Goal: Task Accomplishment & Management: Complete application form

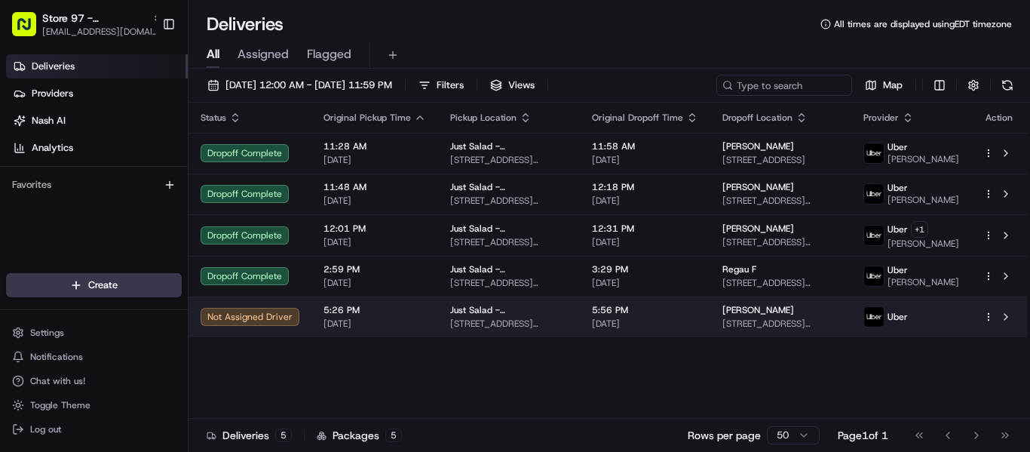
click at [782, 316] on div "[PERSON_NAME]" at bounding box center [781, 310] width 117 height 12
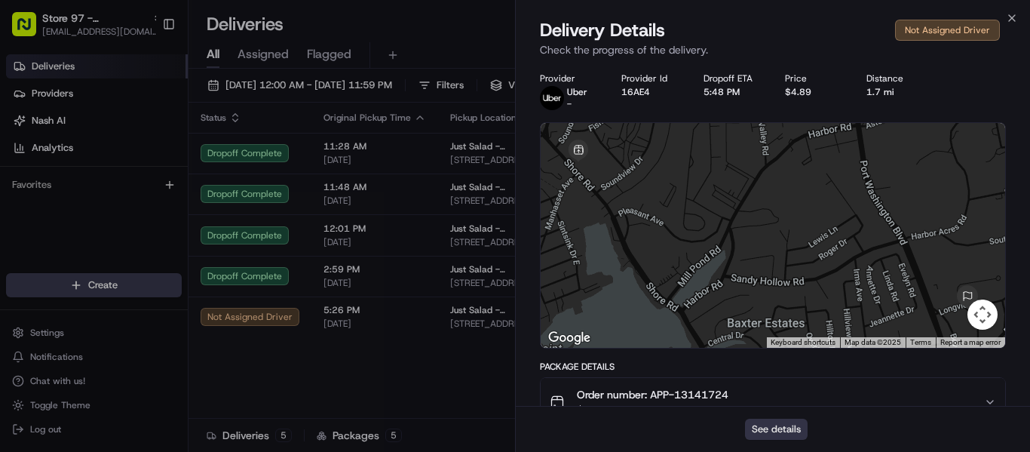
click at [775, 427] on button "See details" at bounding box center [776, 429] width 63 height 21
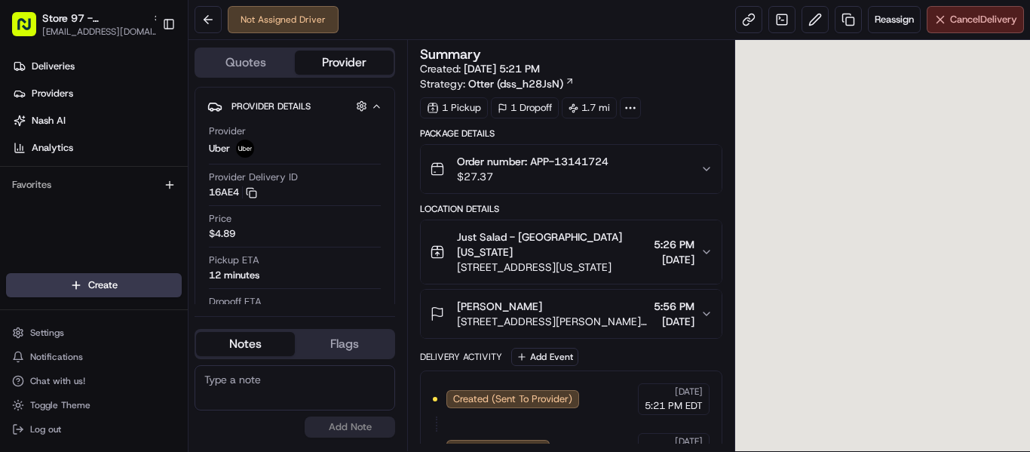
click at [978, 19] on span "Cancel Delivery" at bounding box center [983, 20] width 67 height 14
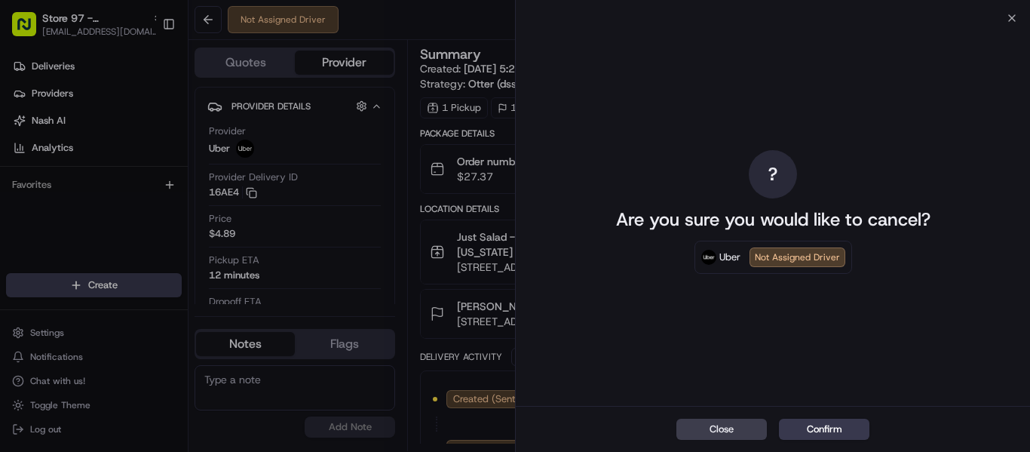
click at [812, 430] on button "Confirm" at bounding box center [824, 429] width 91 height 21
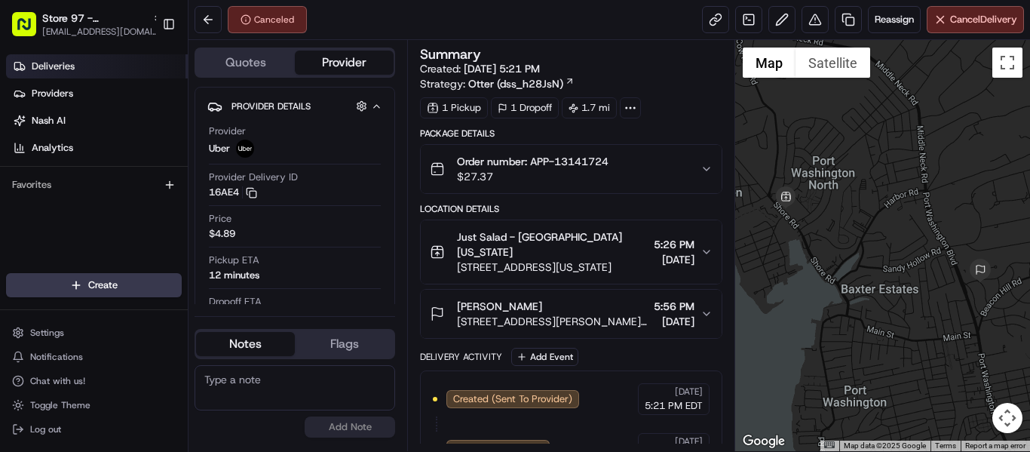
click at [78, 66] on link "Deliveries" at bounding box center [97, 66] width 182 height 24
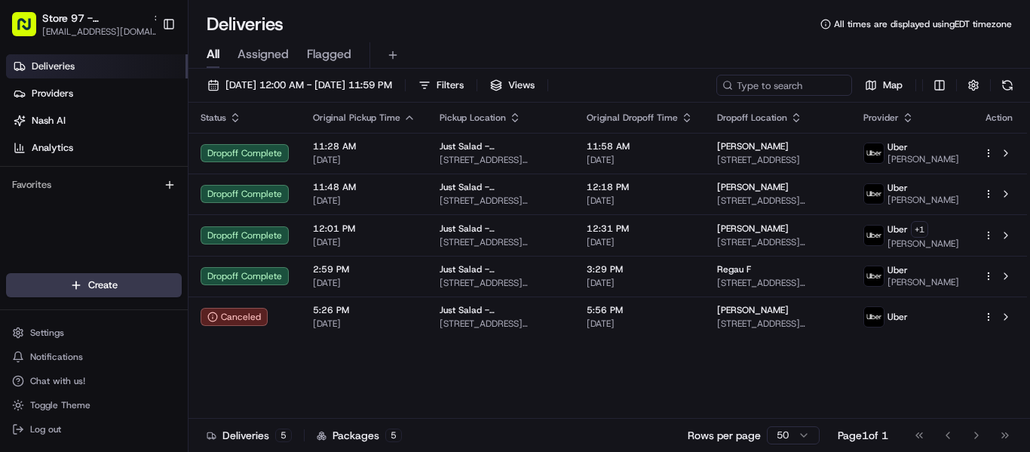
click at [60, 59] on link "Deliveries" at bounding box center [97, 66] width 182 height 24
click at [66, 59] on link "Deliveries" at bounding box center [97, 66] width 182 height 24
click at [80, 64] on link "Deliveries" at bounding box center [97, 66] width 182 height 24
click at [63, 67] on span "Deliveries" at bounding box center [53, 67] width 43 height 14
click at [61, 66] on span "Deliveries" at bounding box center [53, 67] width 43 height 14
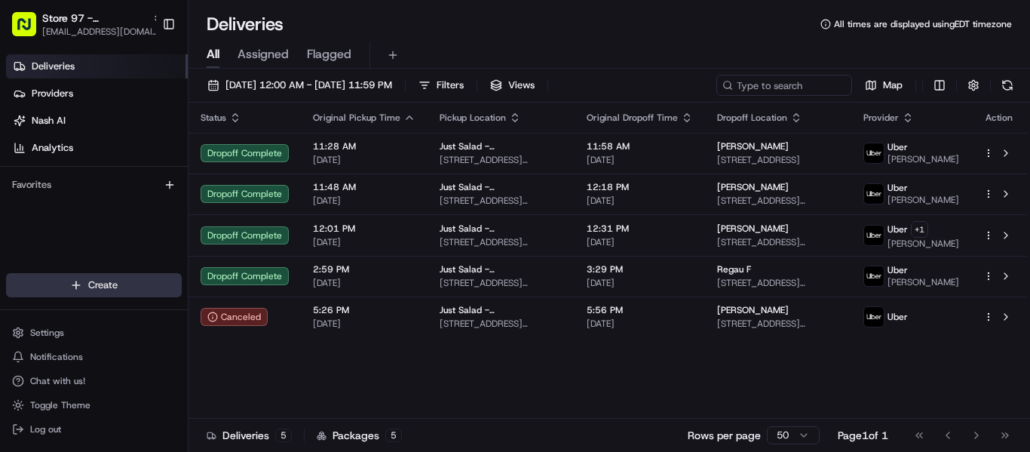
click at [121, 287] on html "Store 97 - Port Washington (Just Salad) adelgado@justsalad.com Toggle Sidebar D…" at bounding box center [515, 226] width 1030 height 452
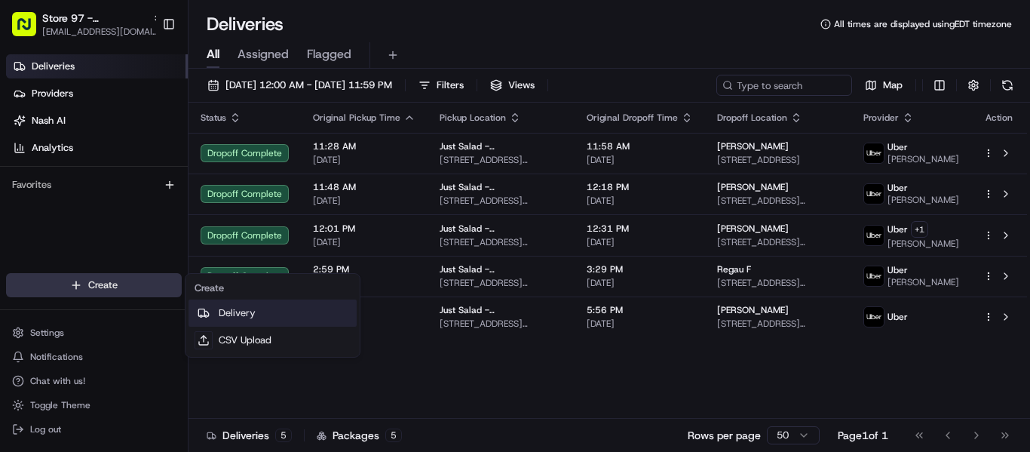
click at [235, 306] on link "Delivery" at bounding box center [273, 312] width 168 height 27
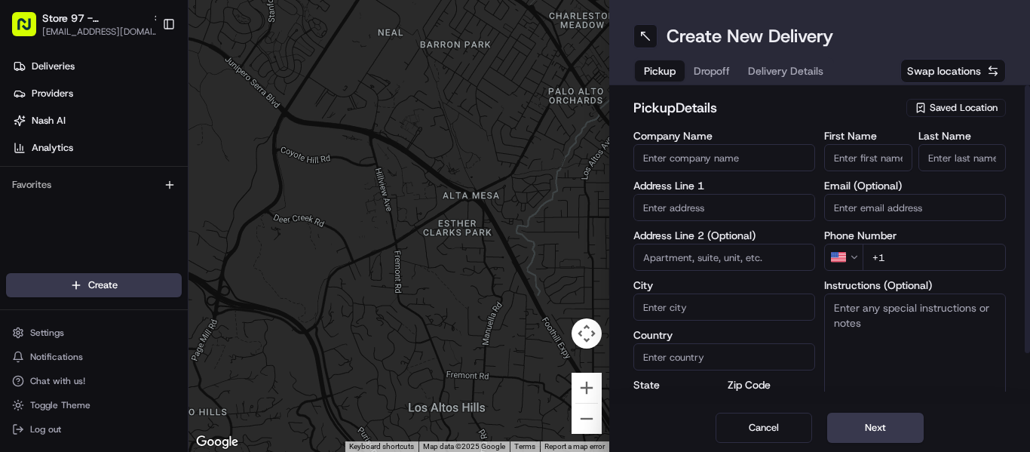
click at [667, 155] on input "Company Name" at bounding box center [725, 157] width 182 height 27
type input "Just Salad"
click at [663, 198] on input "text" at bounding box center [725, 207] width 182 height 27
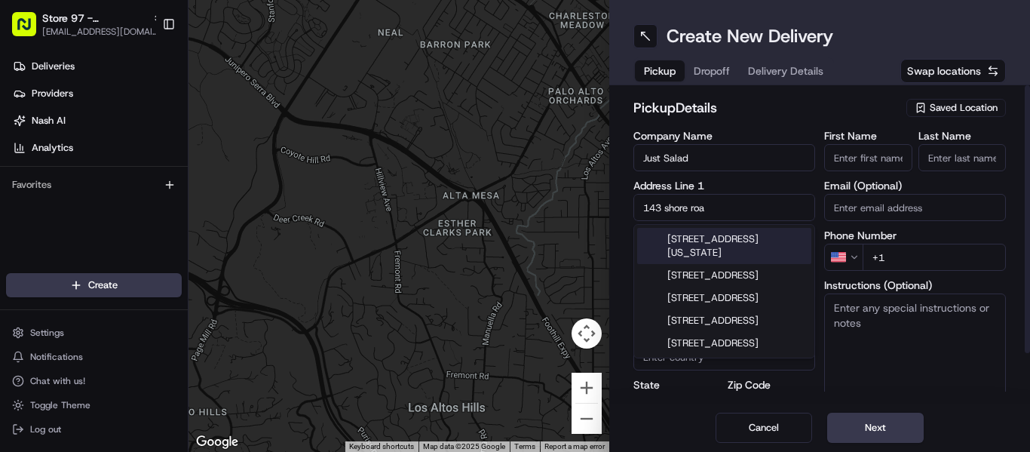
click at [708, 241] on div "143 Shore Road, Port Washington, NY" at bounding box center [724, 246] width 174 height 36
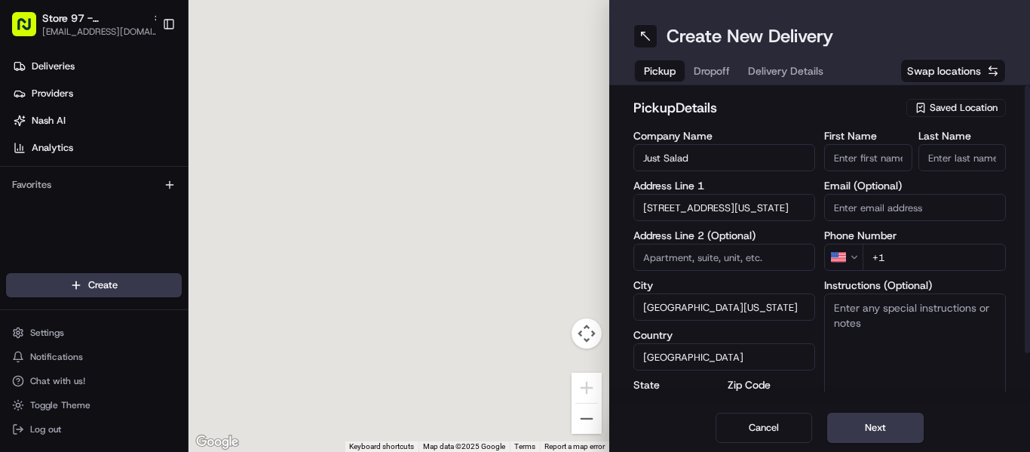
type input "[STREET_ADDRESS][US_STATE]"
type input "Port Washington"
type input "United States"
type input "NY"
type input "11050"
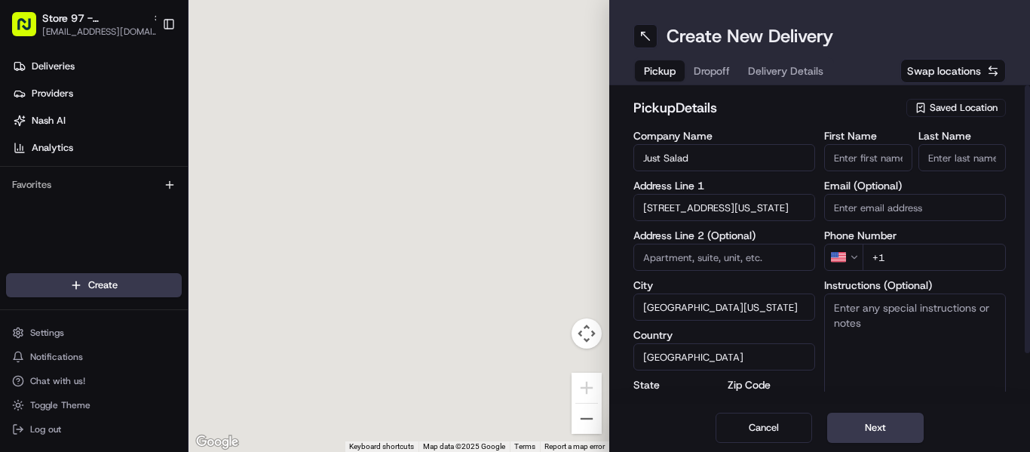
type input "143 Shore Road"
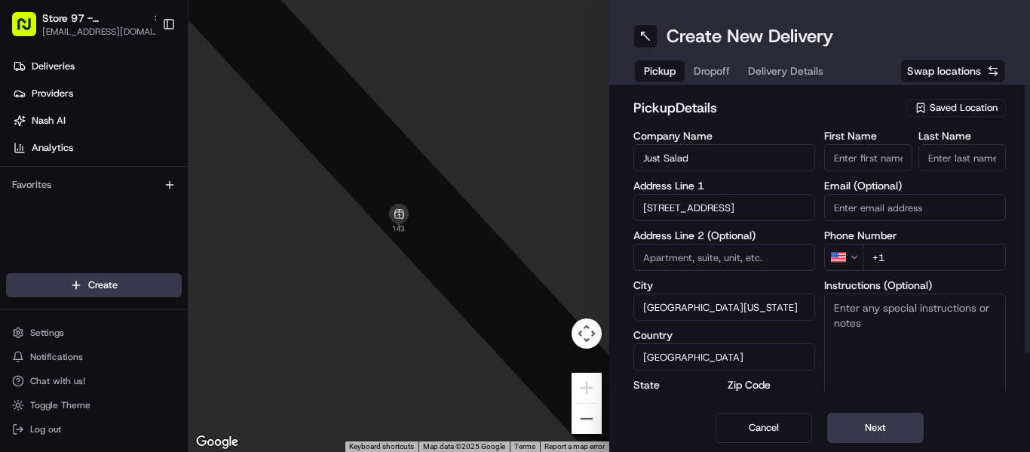
click at [918, 260] on input "+1" at bounding box center [934, 257] width 143 height 27
type input "+1 212 244 1111"
click at [870, 417] on button "Next" at bounding box center [875, 428] width 97 height 30
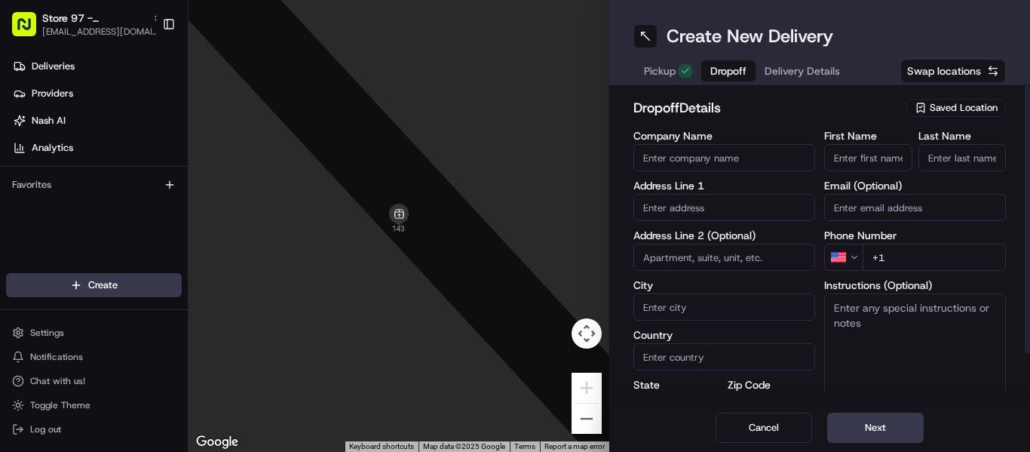
click at [862, 152] on input "First Name" at bounding box center [868, 157] width 88 height 27
click at [863, 153] on input "J" at bounding box center [868, 157] width 88 height 27
type input "Jill"
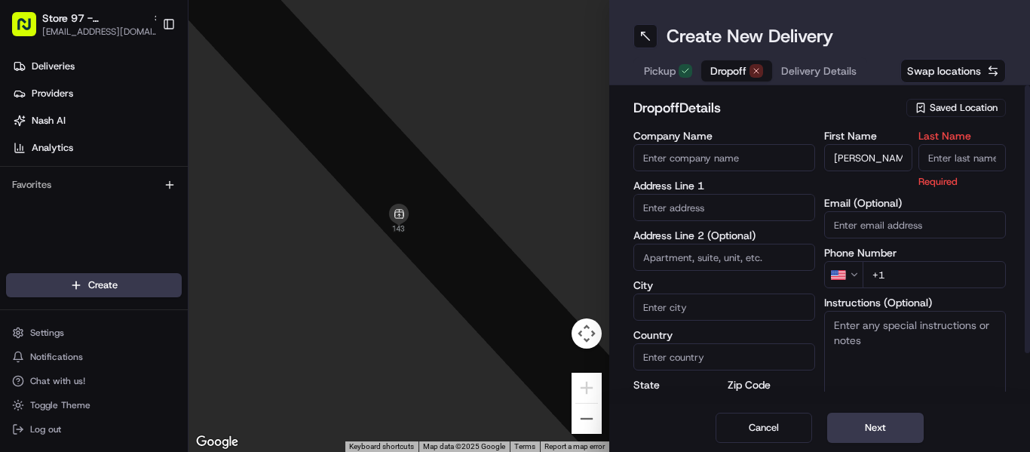
click at [968, 152] on input "Last Name" at bounding box center [963, 157] width 88 height 27
type input "S"
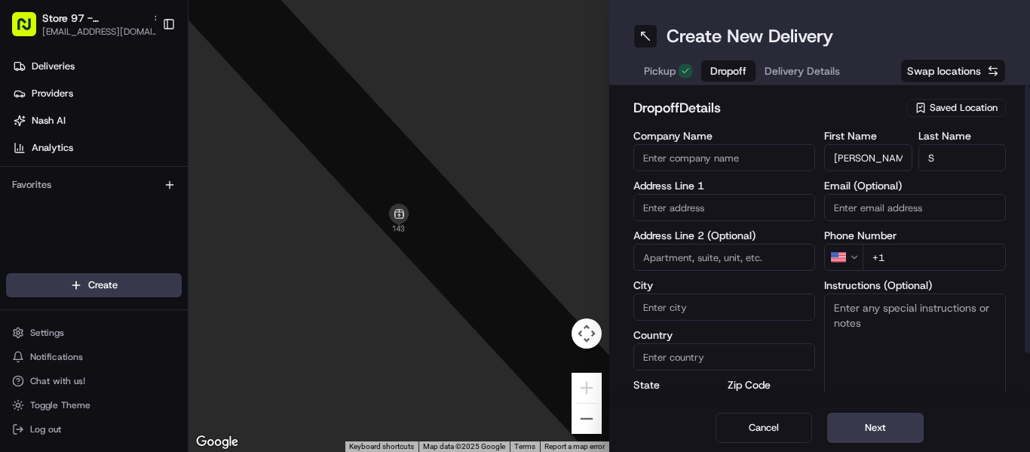
paste input "917 279 1497"
type input "+1 917 279 1497"
click at [689, 206] on input "text" at bounding box center [725, 207] width 182 height 27
click at [709, 197] on input "text" at bounding box center [725, 207] width 182 height 27
click at [694, 201] on input "text" at bounding box center [725, 207] width 182 height 27
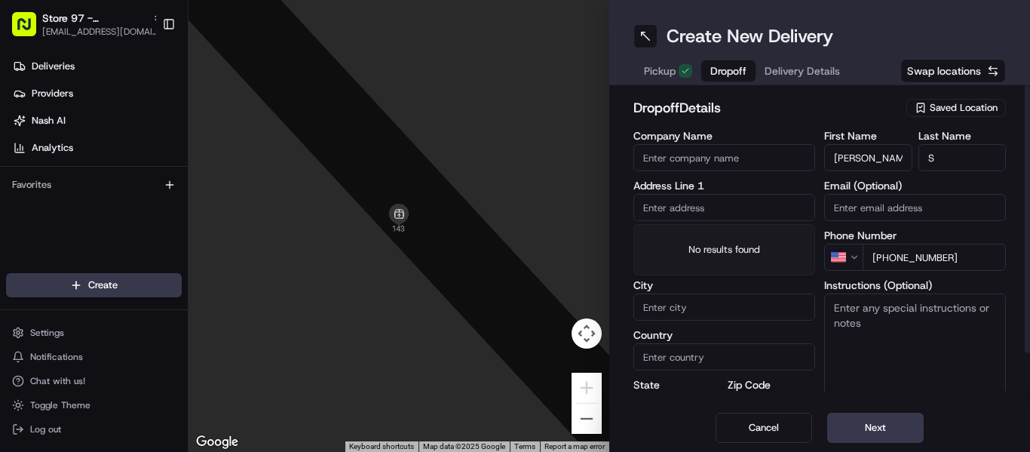
click at [740, 209] on input "text" at bounding box center [725, 207] width 182 height 27
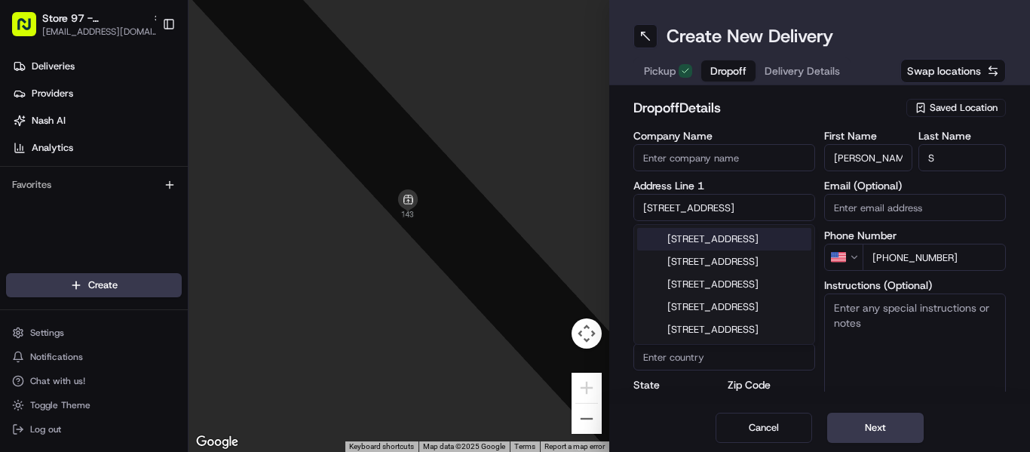
drag, startPoint x: 562, startPoint y: 320, endPoint x: 776, endPoint y: 193, distance: 248.9
click at [776, 193] on div "← Move left → Move right ↑ Move up ↓ Move down + Zoom in - Zoom out Home Jump l…" at bounding box center [610, 226] width 842 height 452
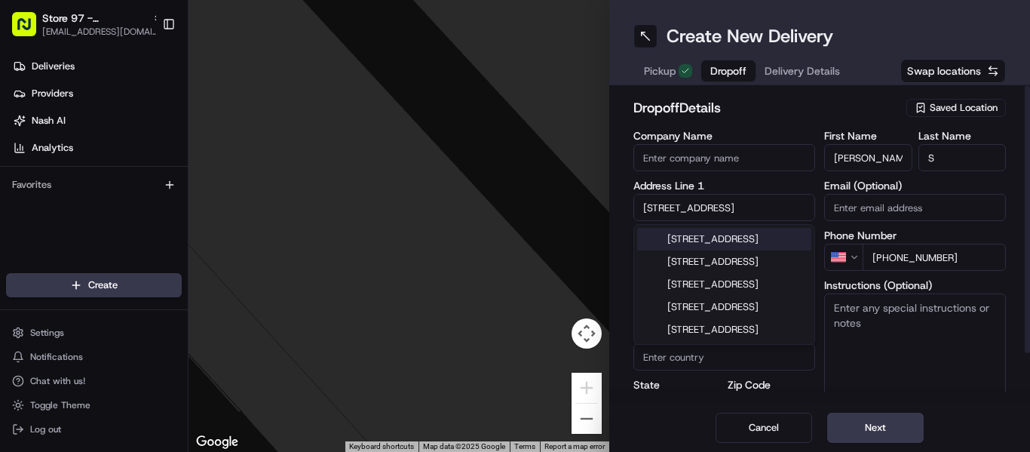
click at [751, 211] on input "24 Hampton Court" at bounding box center [725, 207] width 182 height 27
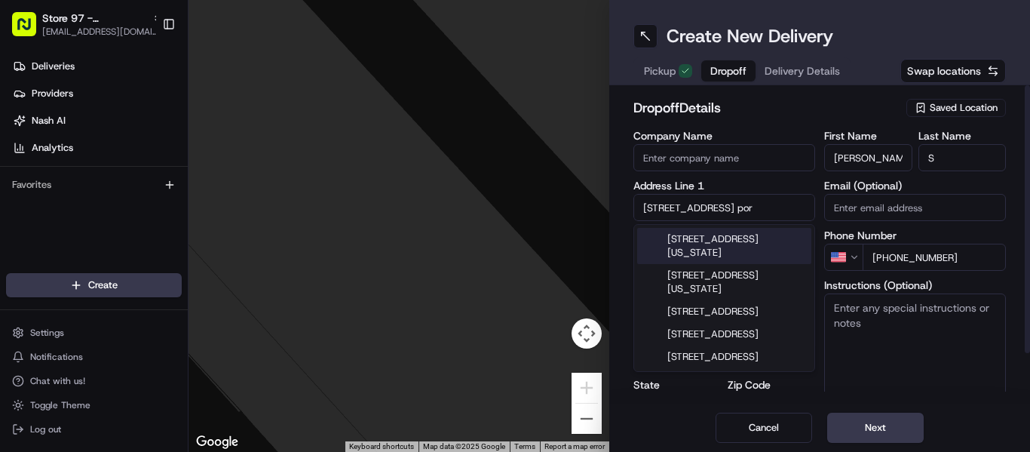
click at [747, 241] on div "24 Hampton Court, Port Washington, NY" at bounding box center [724, 246] width 174 height 36
type input "24 Hampton Ct, Port Washington, NY 11050, USA"
type input "Port Washington"
type input "United States"
type input "NY"
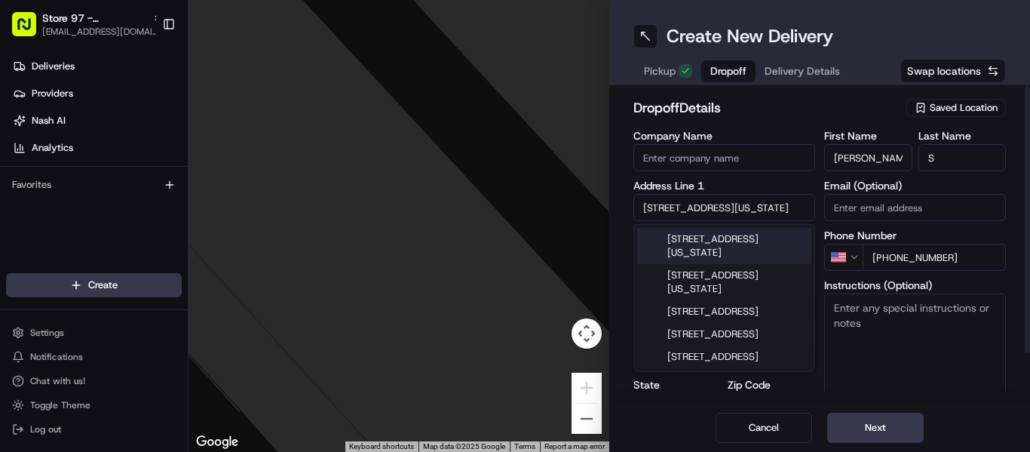
type input "11050"
type input "24 Hampton Court"
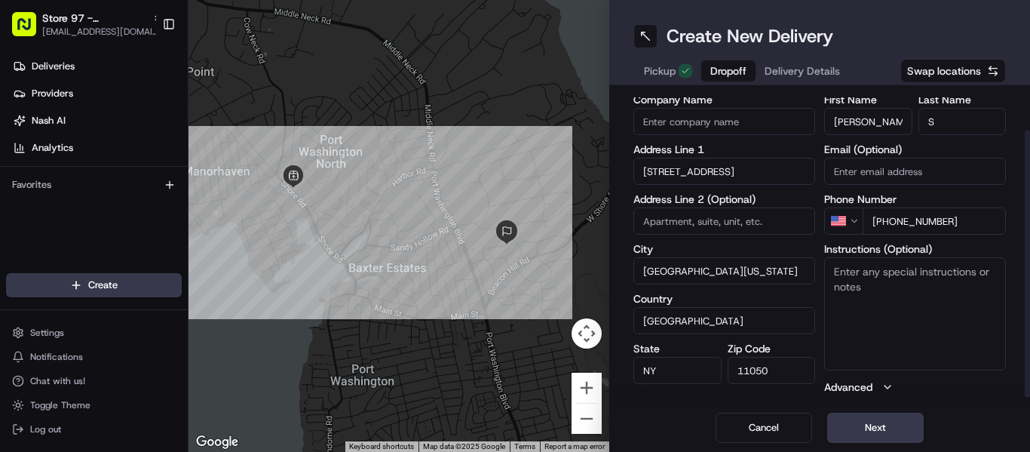
scroll to position [56, 0]
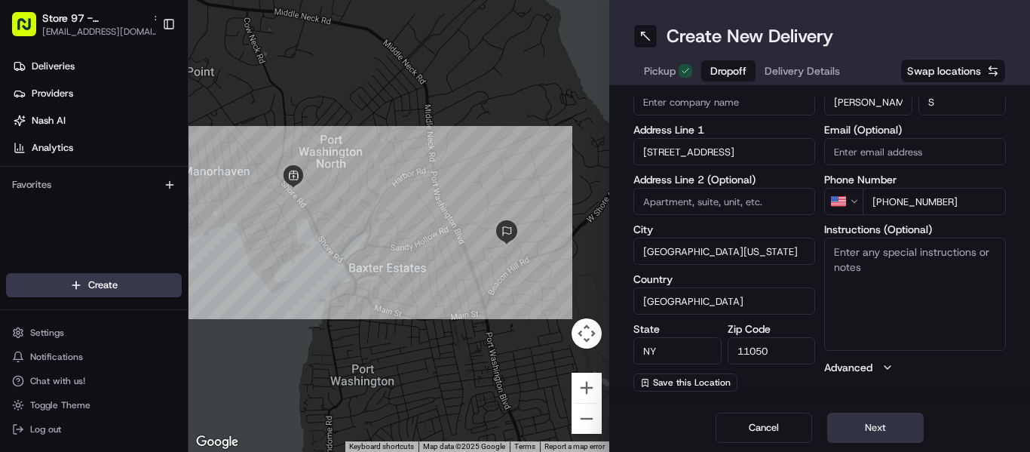
click at [866, 423] on button "Next" at bounding box center [875, 428] width 97 height 30
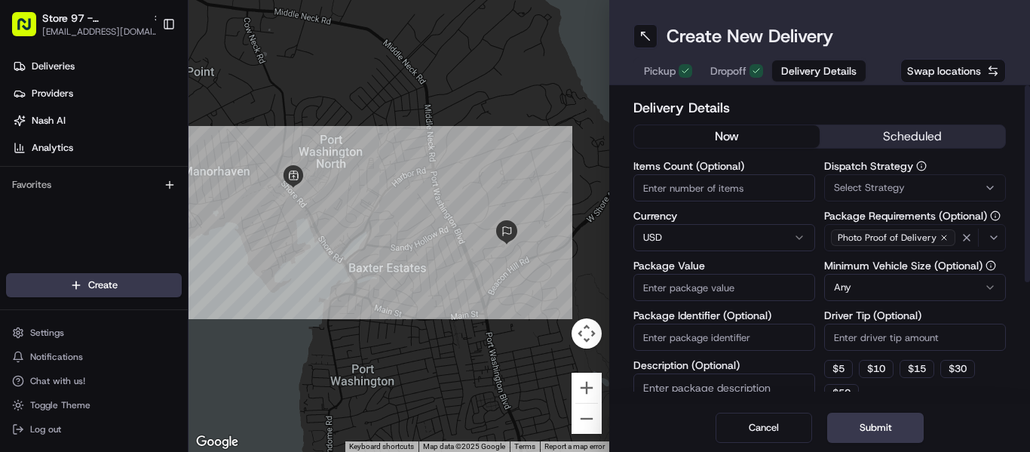
scroll to position [75, 0]
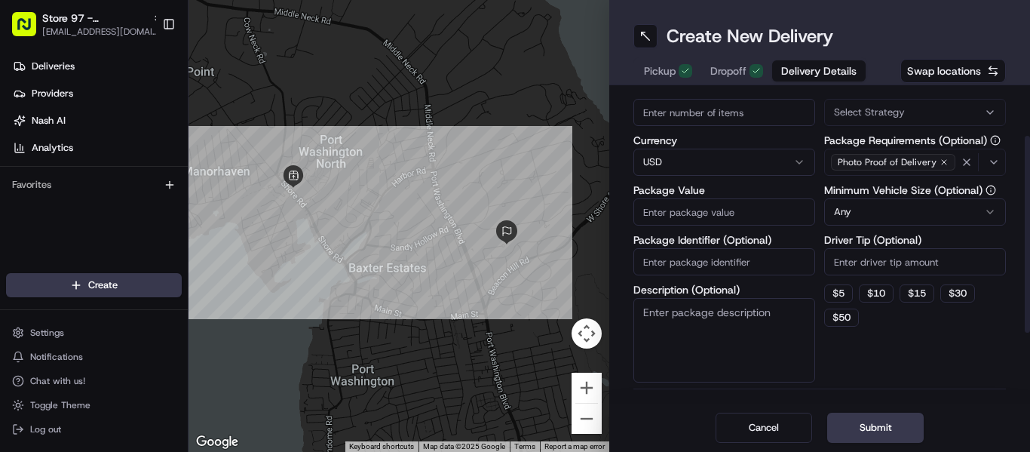
paste input "13141724"
type input "13141724"
click at [682, 214] on input "Package Value" at bounding box center [725, 211] width 182 height 27
type input "39.22"
click at [892, 260] on input "Driver Tip (Optional)" at bounding box center [915, 261] width 182 height 27
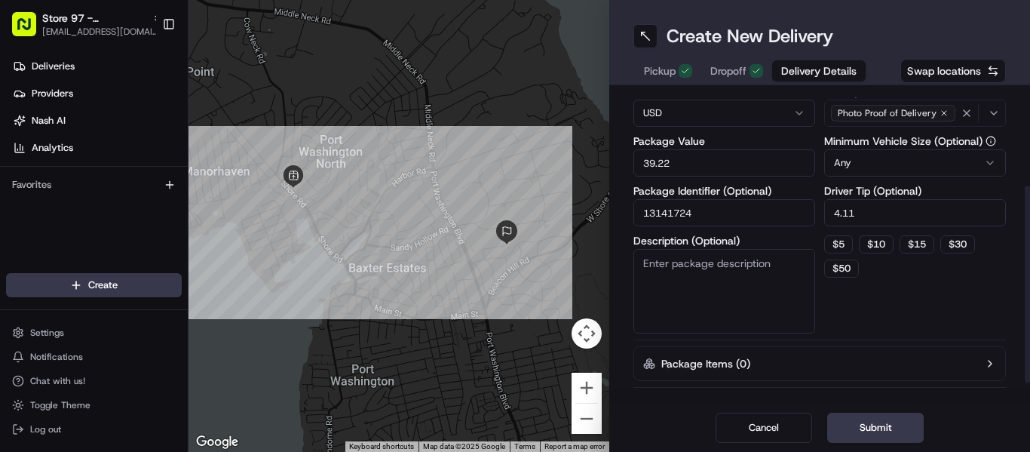
scroll to position [151, 0]
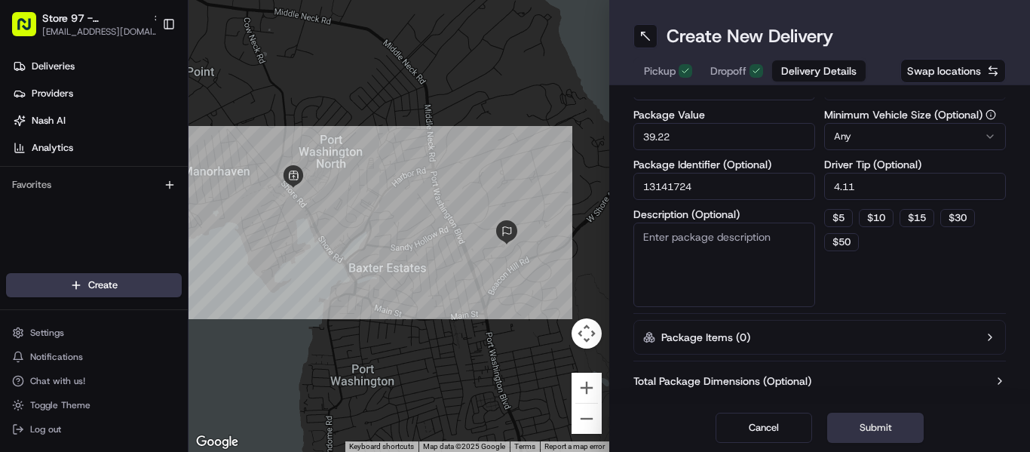
type input "4.11"
click at [868, 430] on button "Submit" at bounding box center [875, 428] width 97 height 30
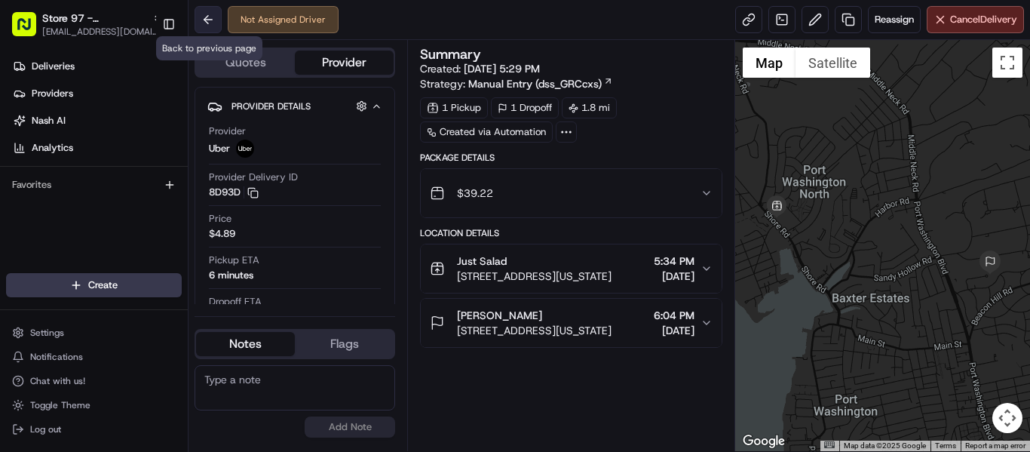
click at [210, 17] on button at bounding box center [208, 19] width 27 height 27
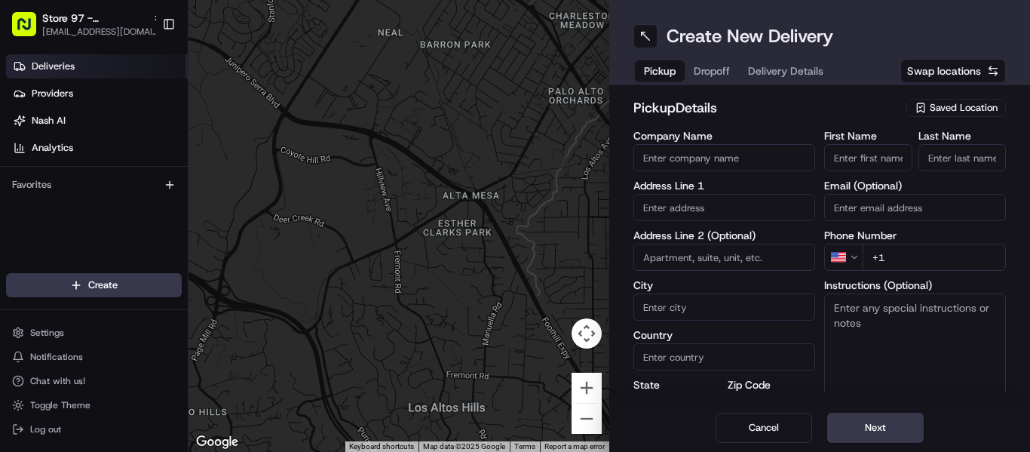
click at [61, 63] on span "Deliveries" at bounding box center [53, 67] width 43 height 14
